Goal: Task Accomplishment & Management: Manage account settings

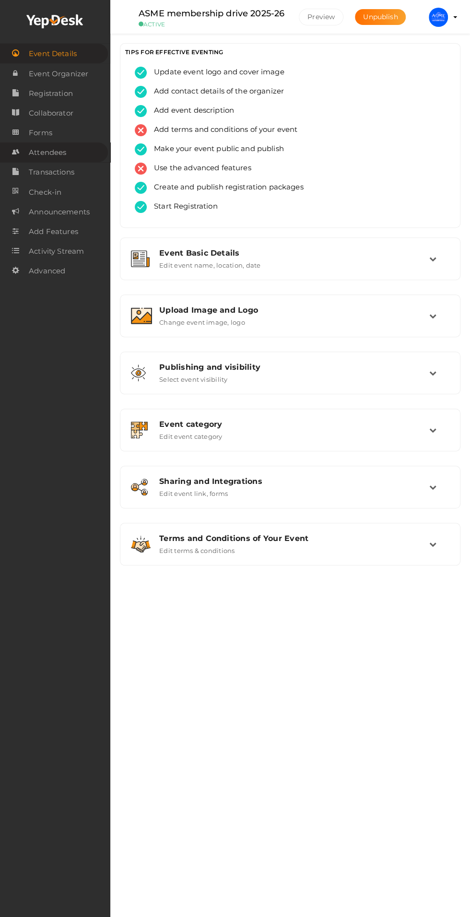
click at [66, 158] on link "Attendees" at bounding box center [54, 152] width 108 height 20
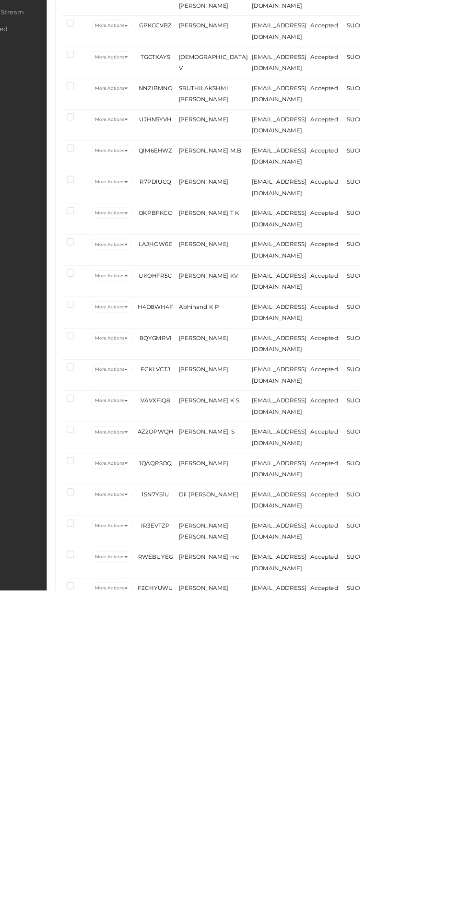
scroll to position [840, 0]
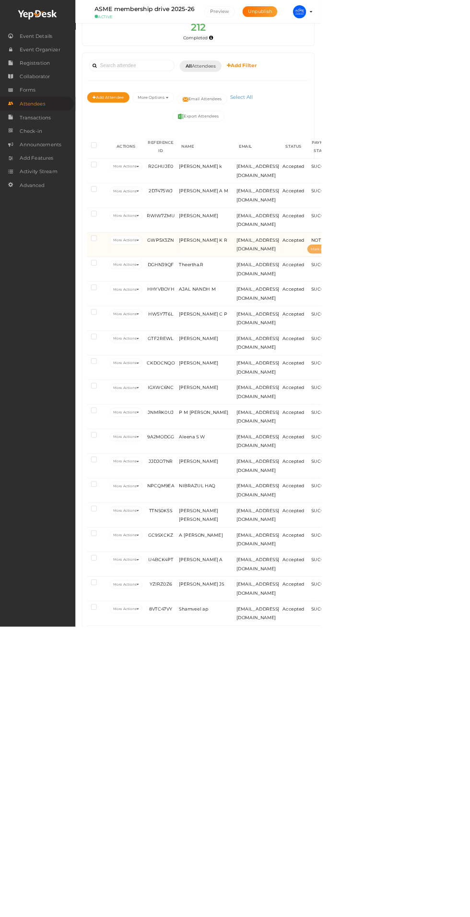
click at [470, 361] on span "Mark as paid" at bounding box center [471, 364] width 32 height 6
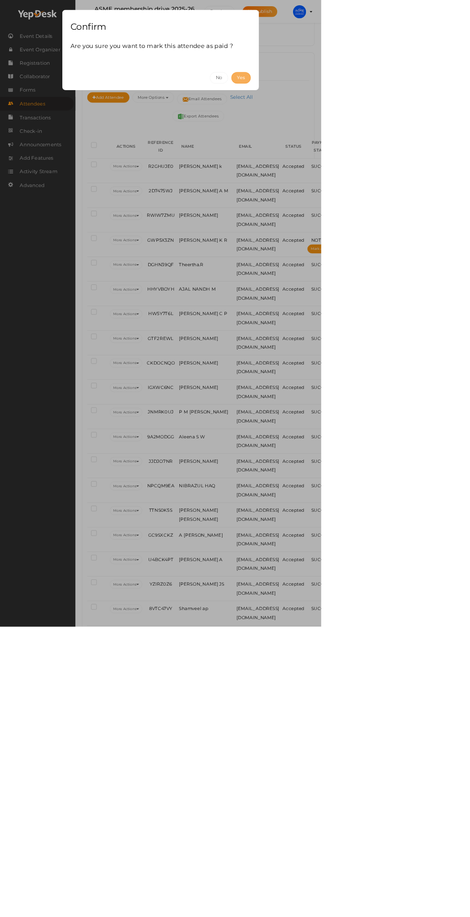
click at [367, 113] on button "Yes" at bounding box center [353, 114] width 28 height 17
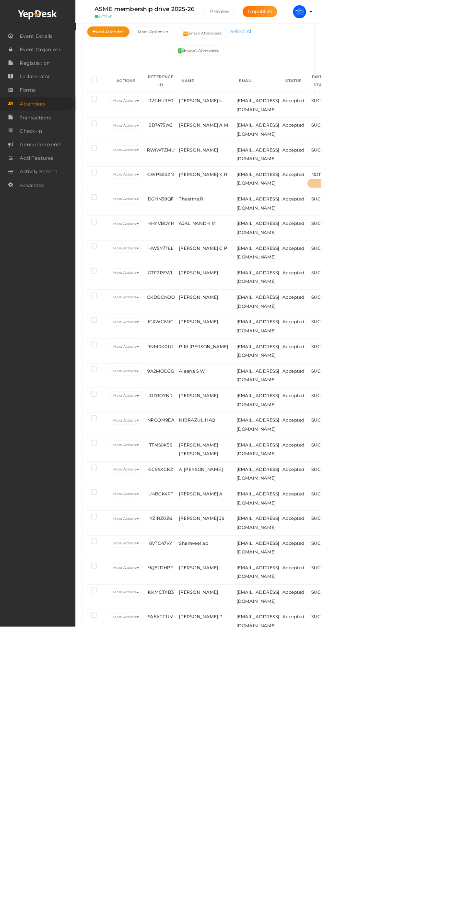
scroll to position [224, 0]
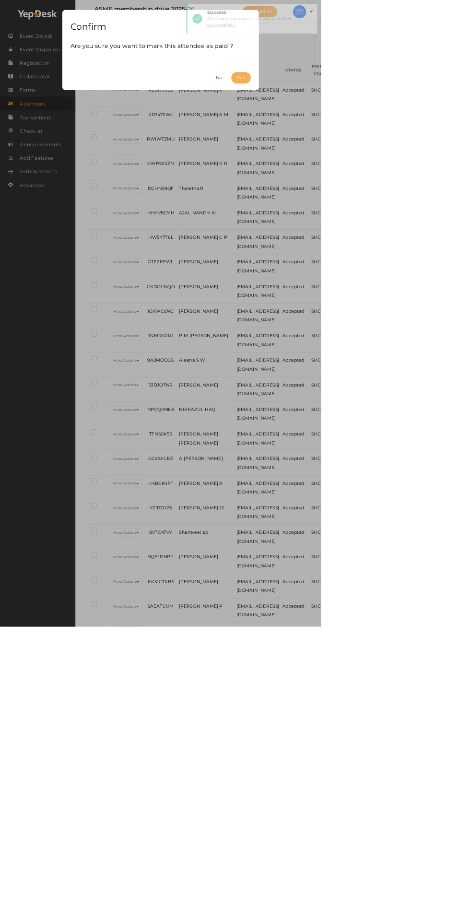
click at [367, 113] on button "Yes" at bounding box center [353, 114] width 28 height 17
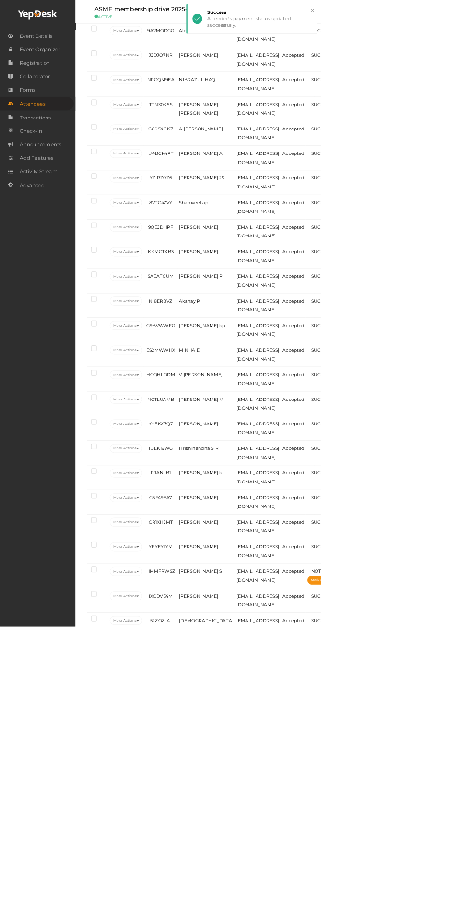
scroll to position [757, 0]
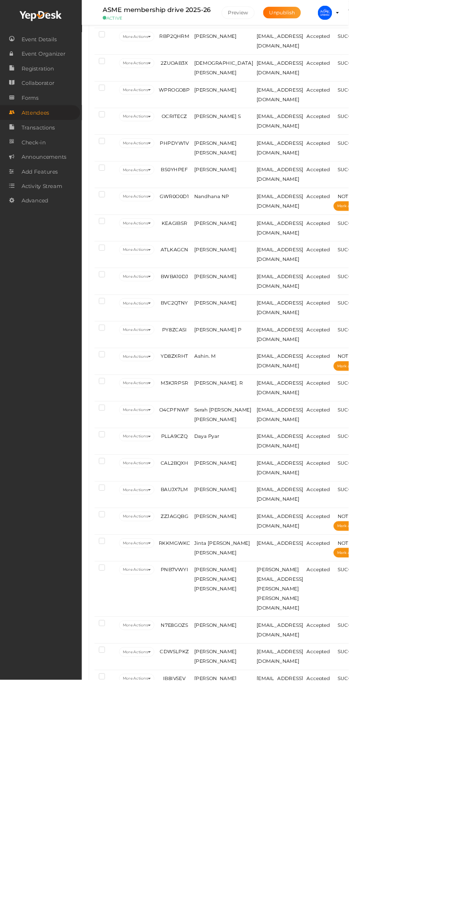
scroll to position [563, 0]
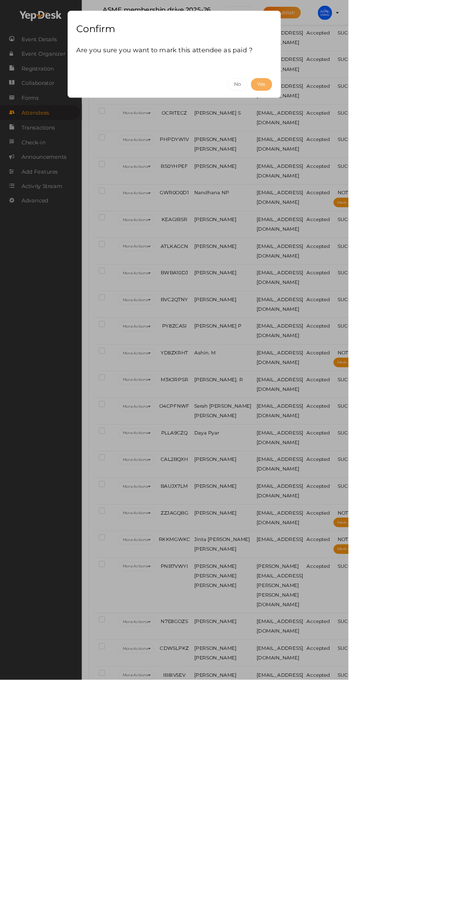
click at [367, 113] on button "Yes" at bounding box center [353, 114] width 28 height 17
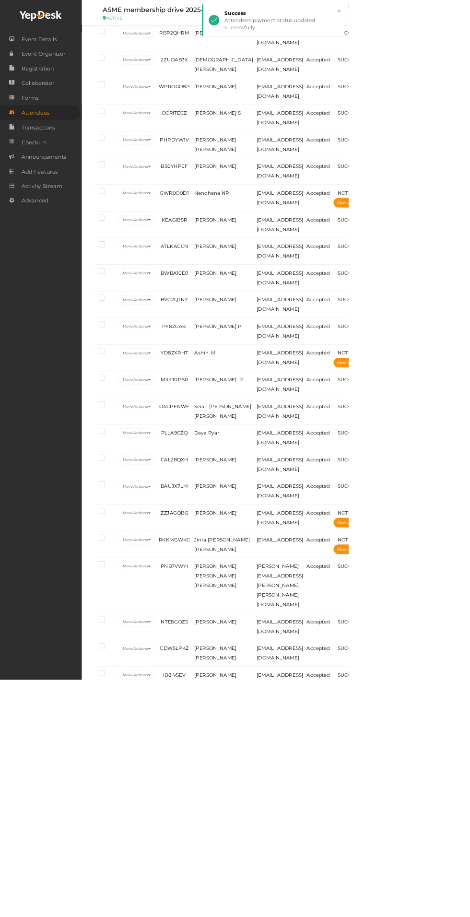
scroll to position [0, 0]
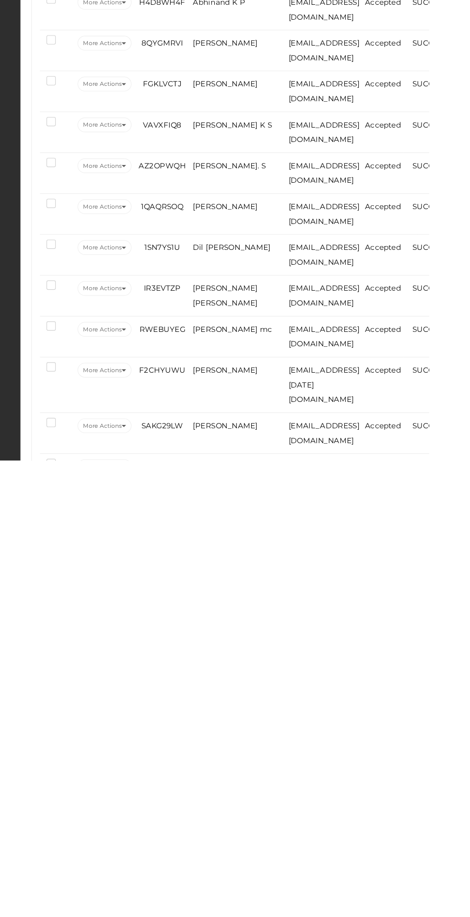
scroll to position [846, 0]
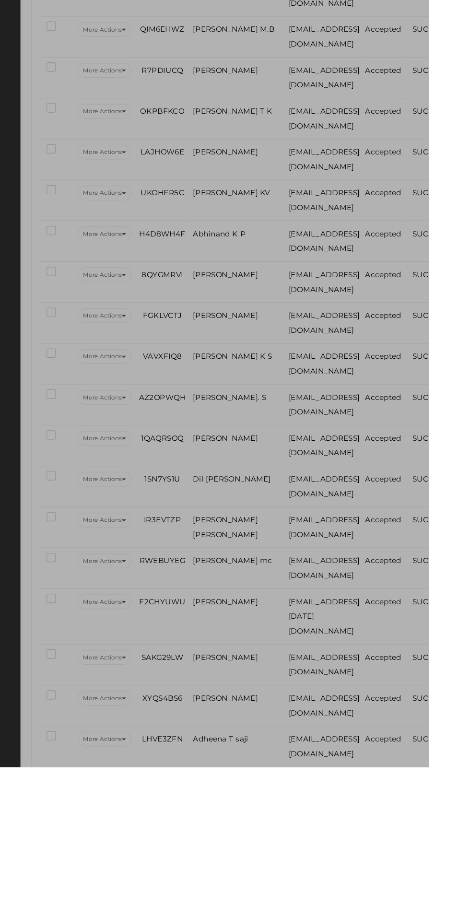
scroll to position [882, 0]
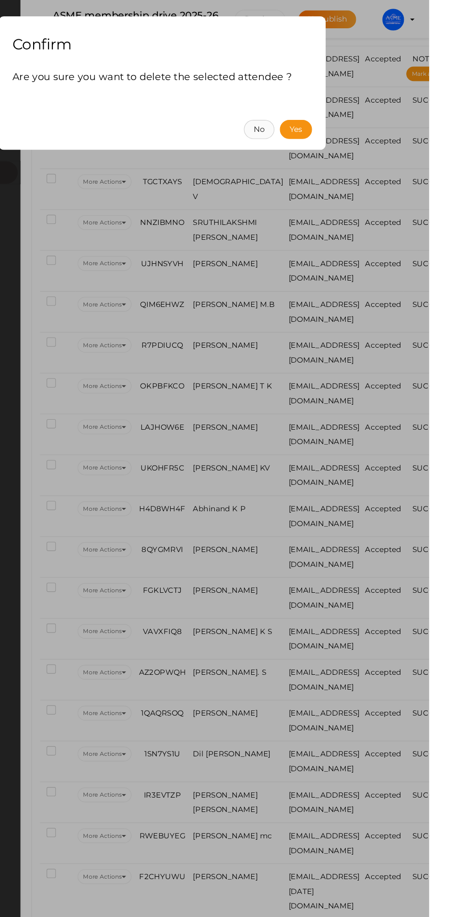
click at [334, 115] on button "No" at bounding box center [320, 114] width 27 height 17
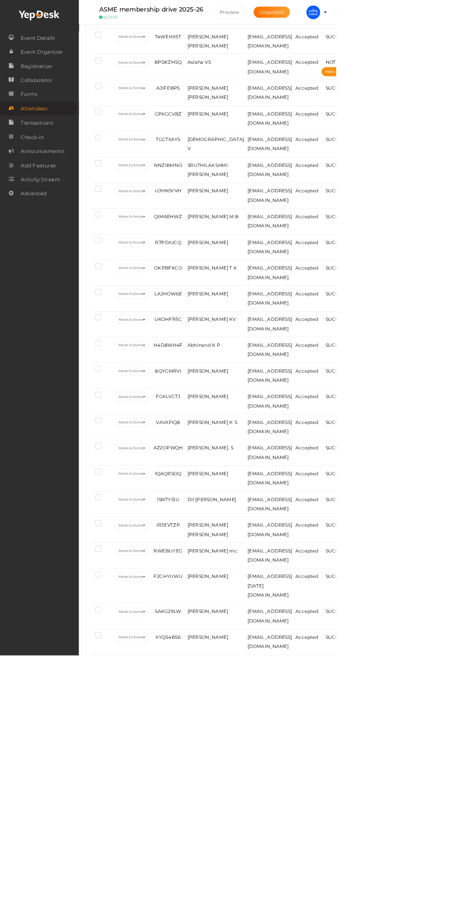
scroll to position [846, 0]
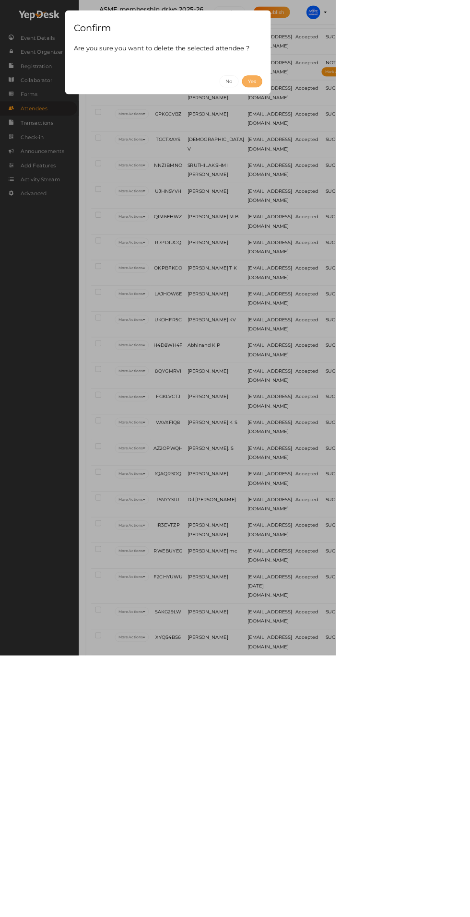
click at [367, 113] on button "Yes" at bounding box center [353, 114] width 28 height 17
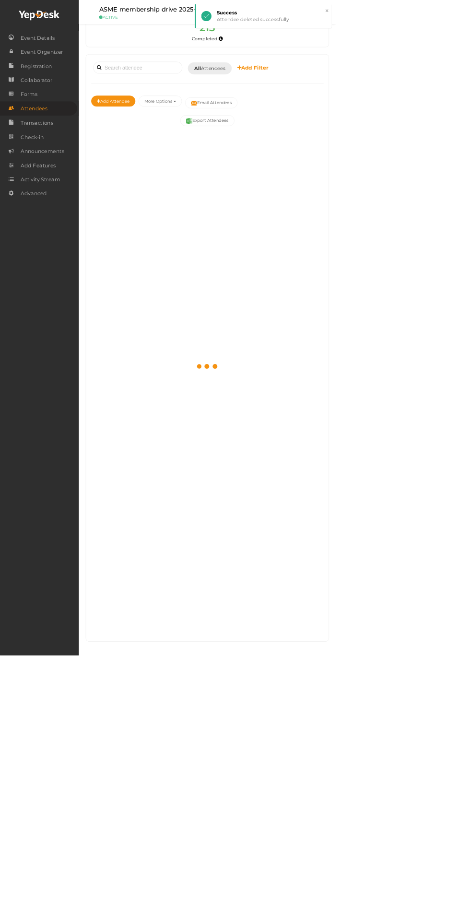
scroll to position [112, 0]
